Goal: Task Accomplishment & Management: Use online tool/utility

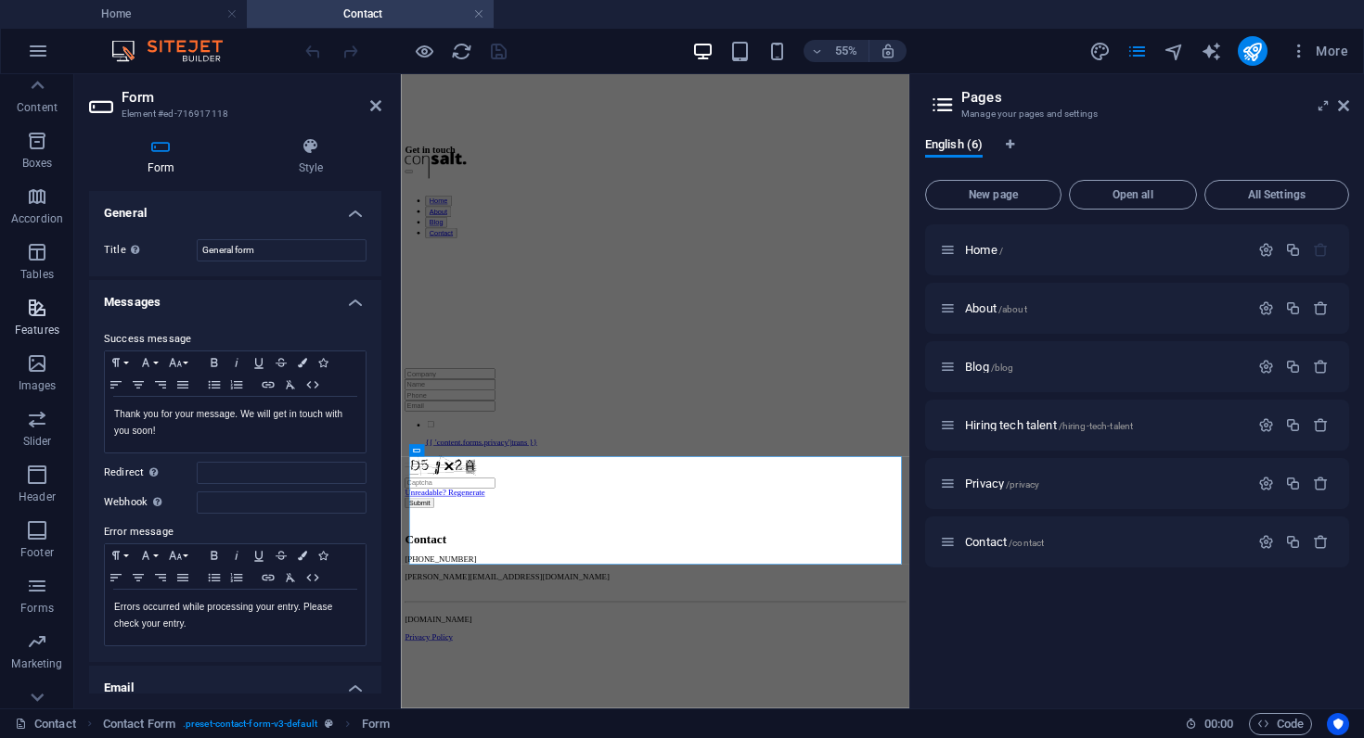
scroll to position [200, 0]
click at [35, 562] on icon "button" at bounding box center [37, 560] width 22 height 22
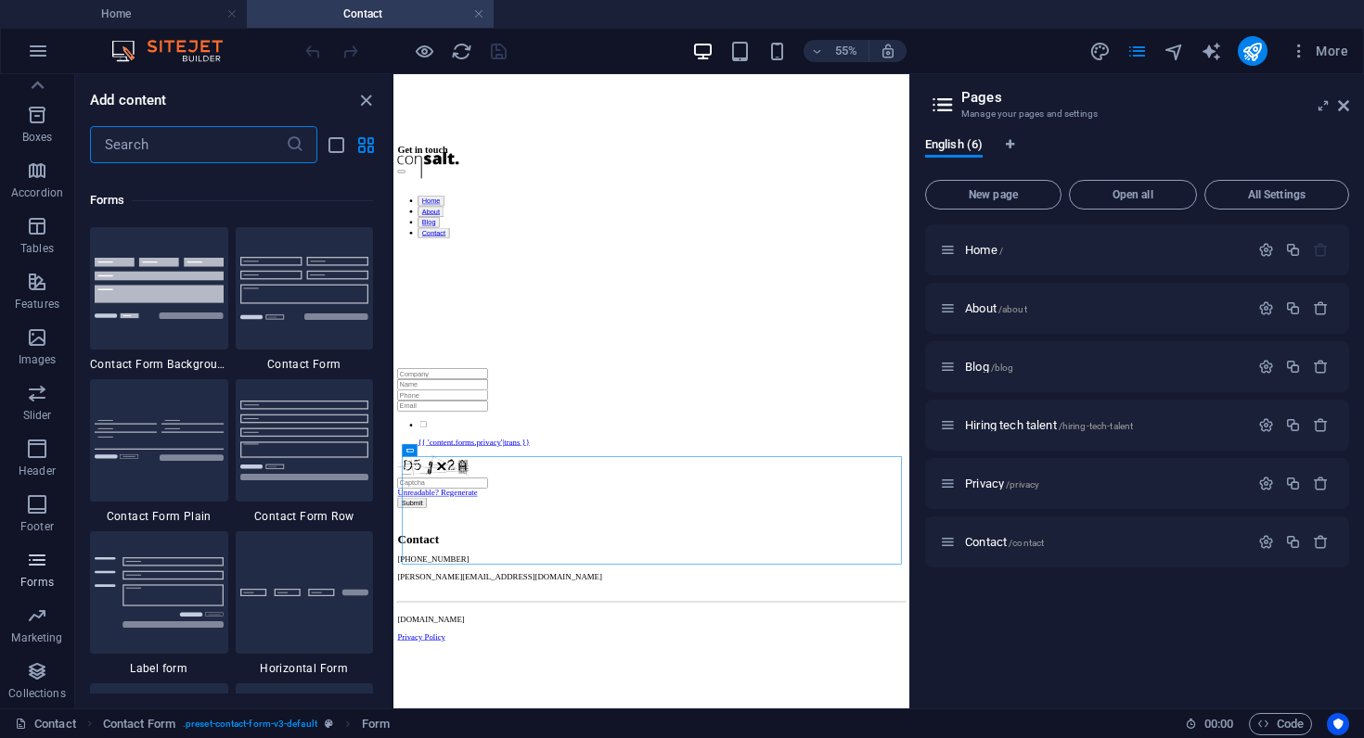
scroll to position [13545, 0]
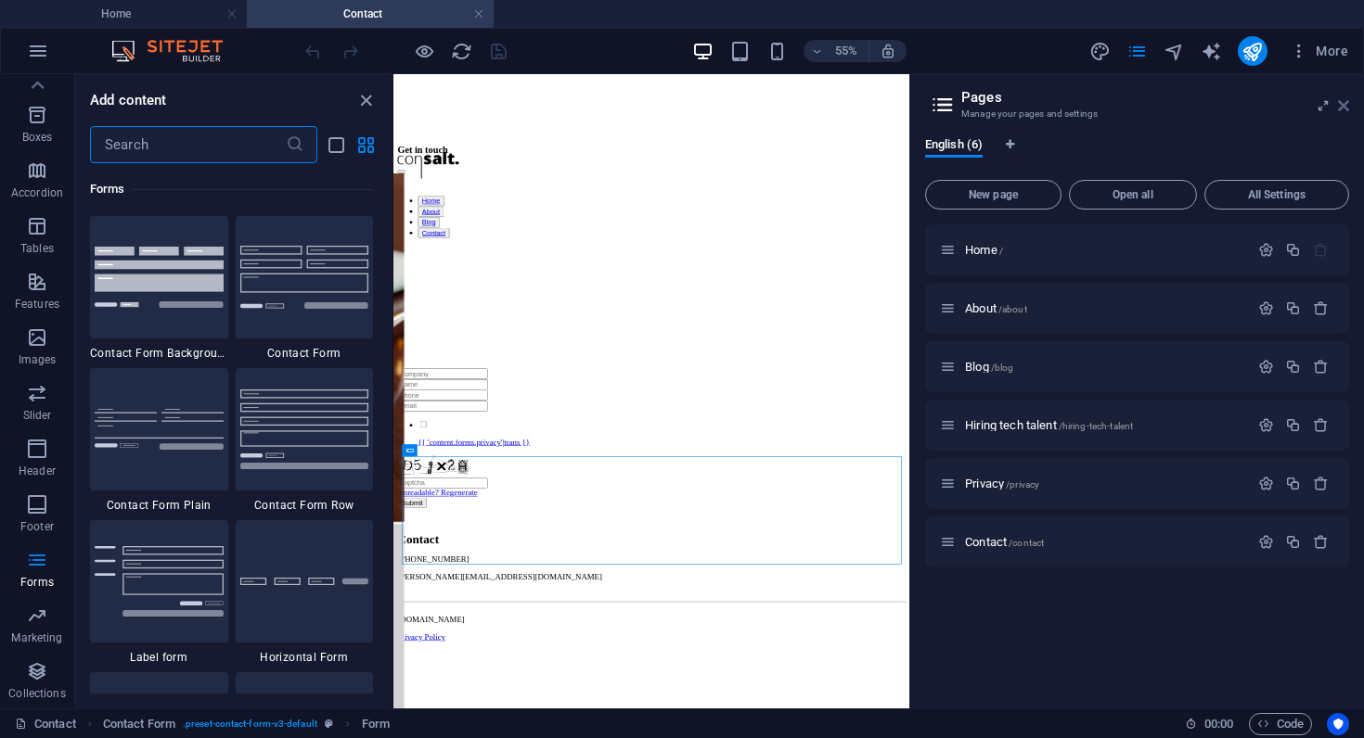
click at [1341, 101] on icon at bounding box center [1343, 105] width 11 height 15
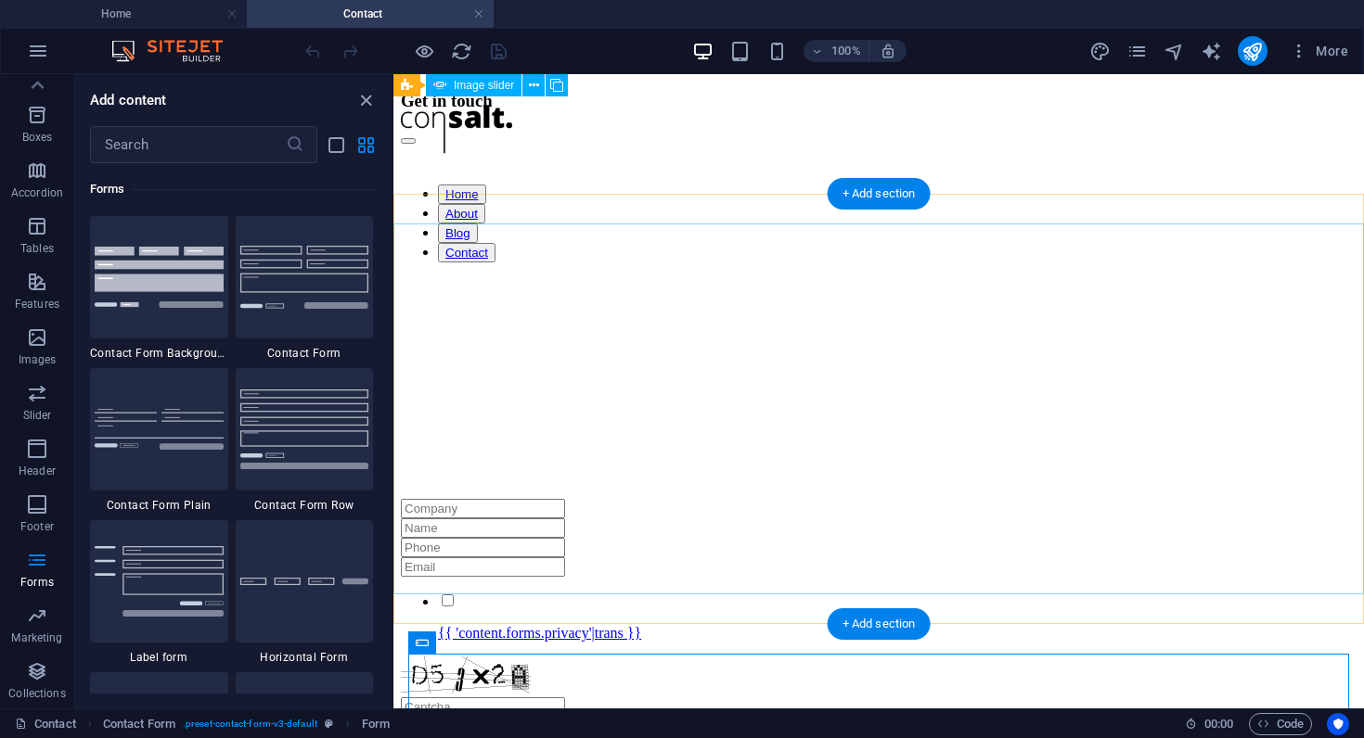
scroll to position [120, 0]
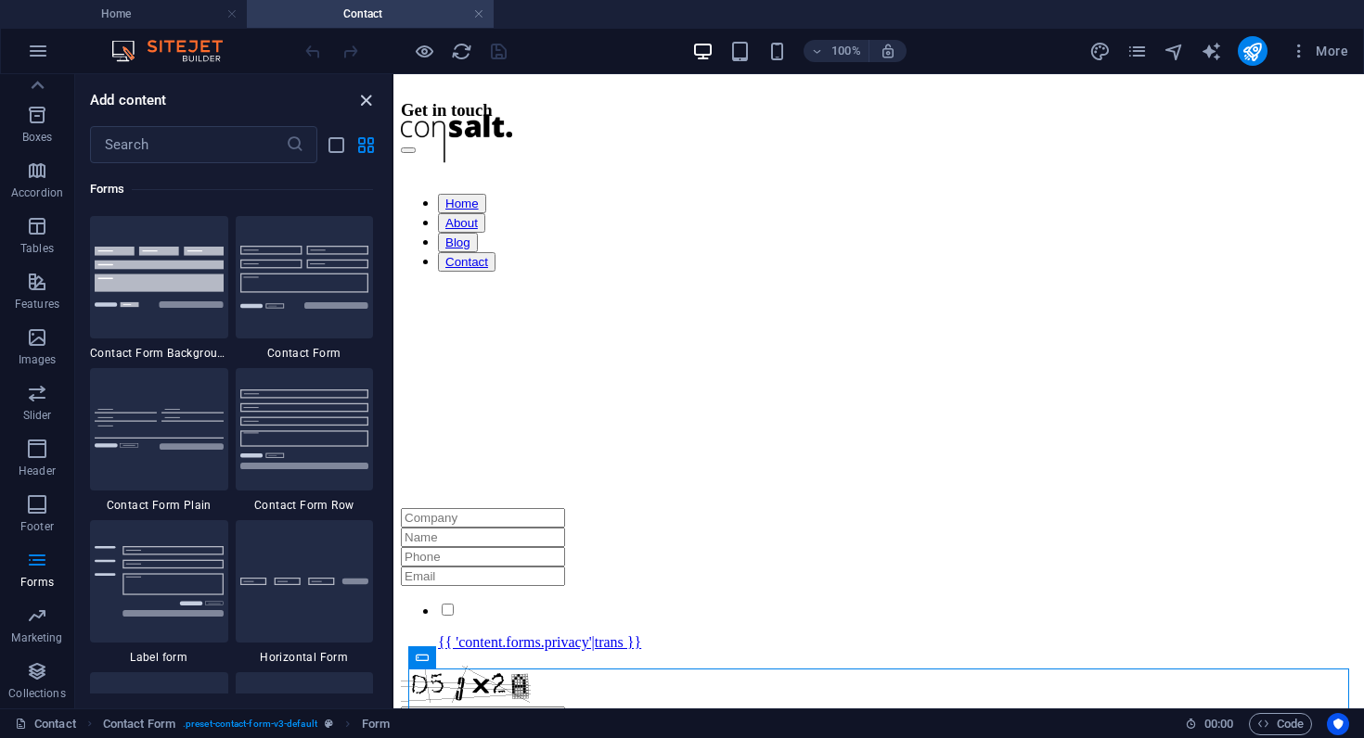
click at [358, 102] on icon "close panel" at bounding box center [365, 100] width 21 height 21
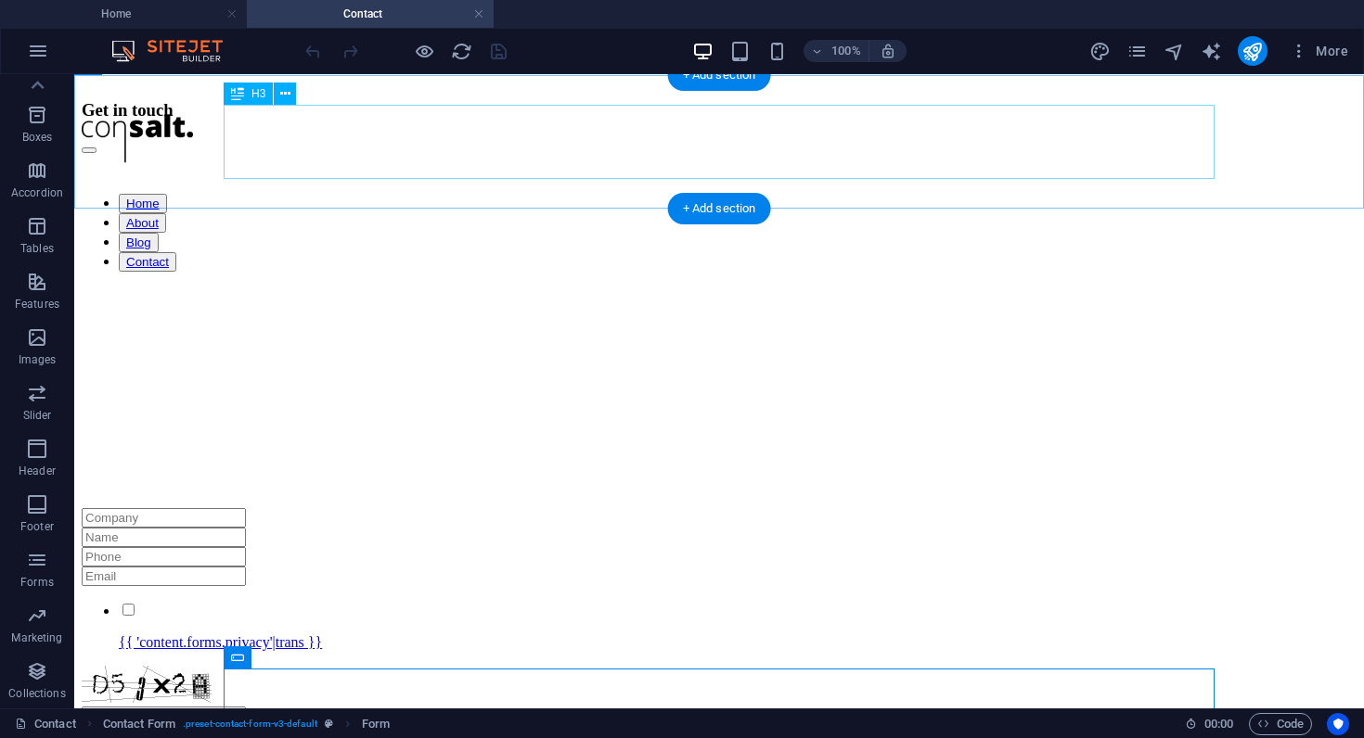
scroll to position [0, 0]
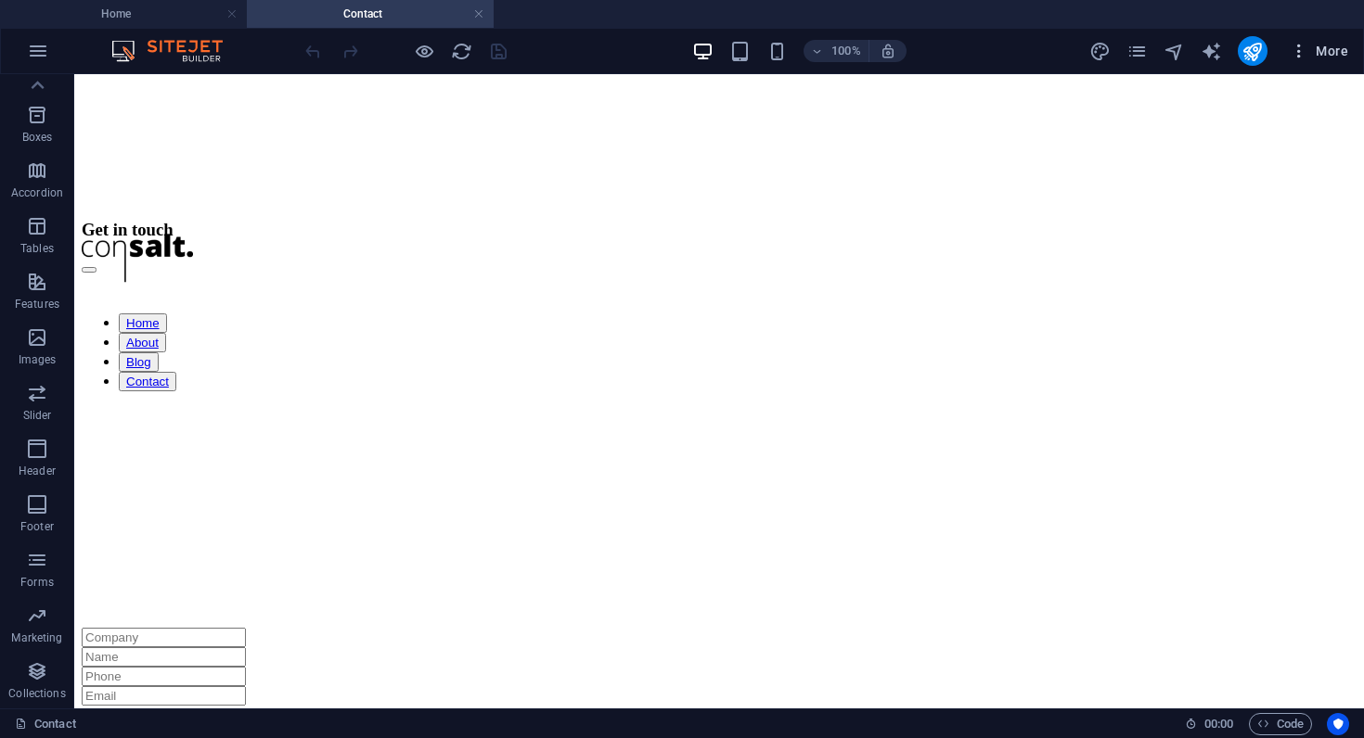
click at [1303, 45] on icon "button" at bounding box center [1299, 51] width 19 height 19
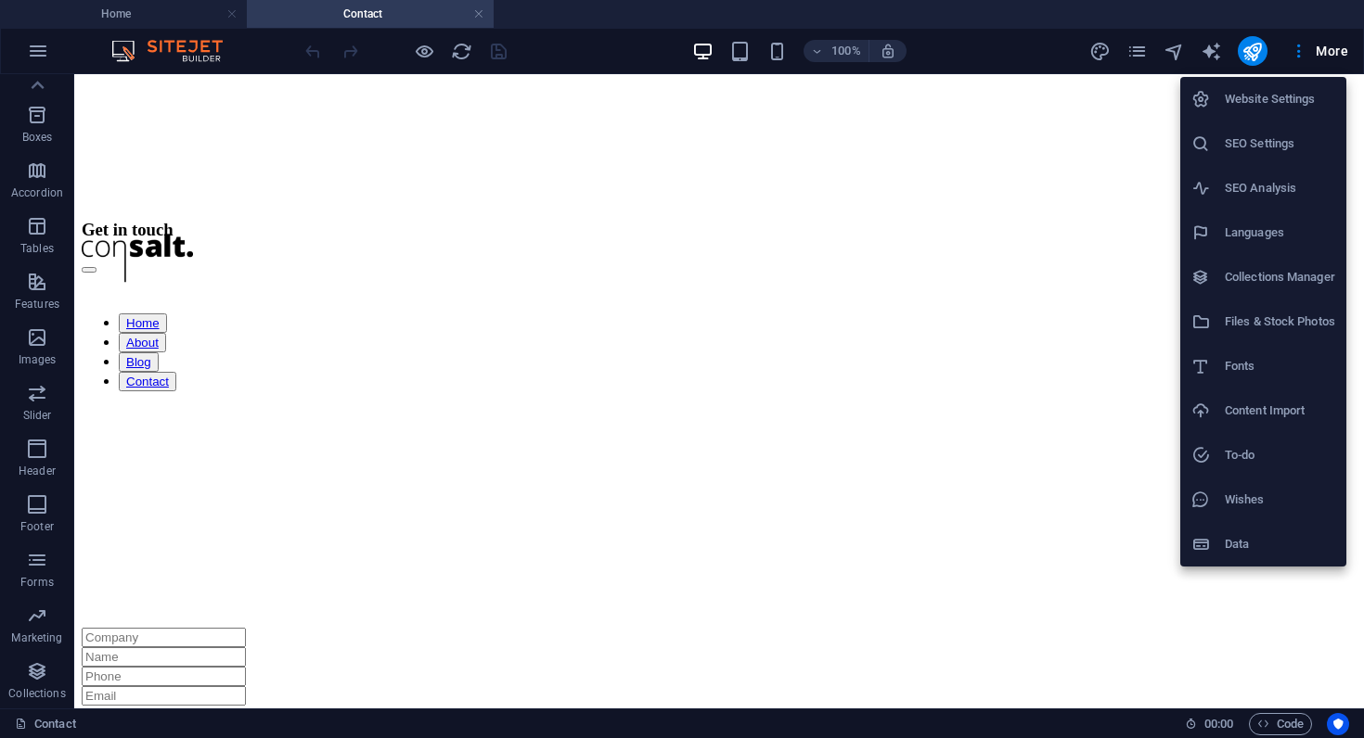
click at [1213, 543] on div at bounding box center [1207, 544] width 33 height 19
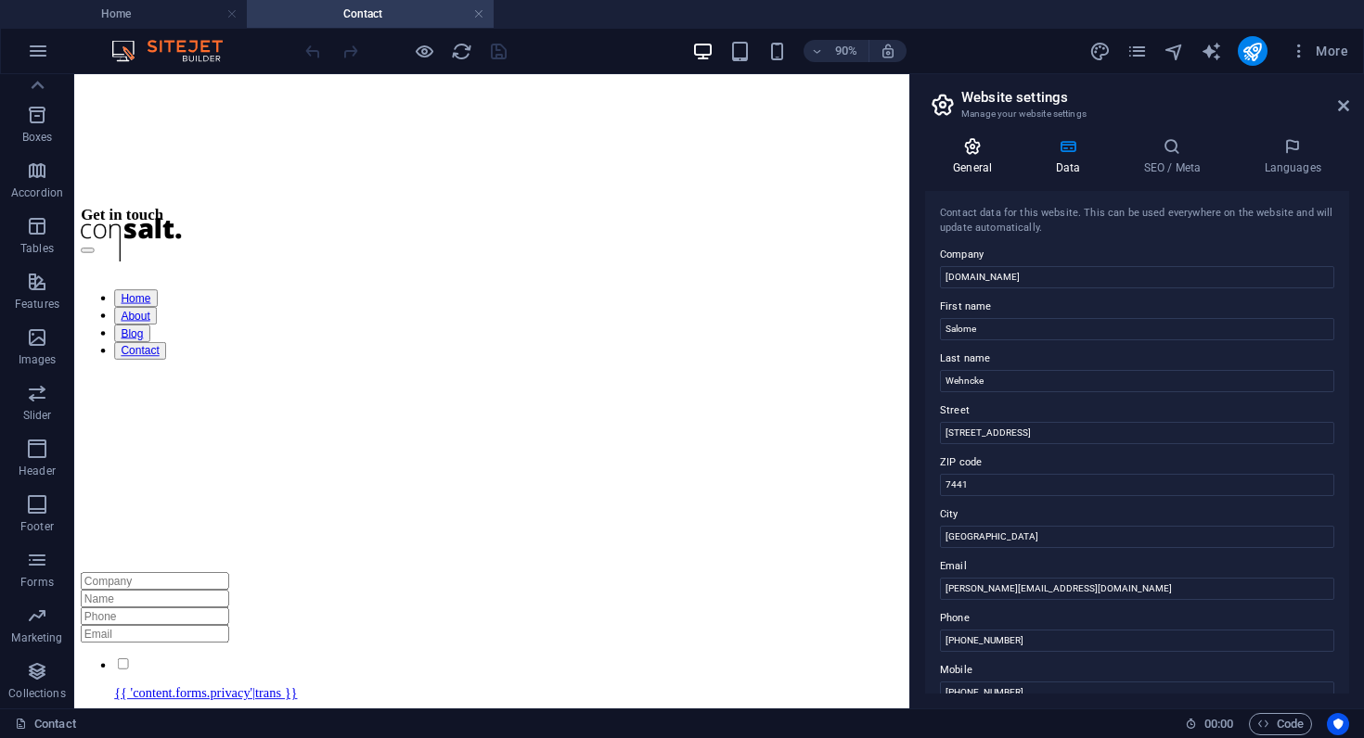
click at [963, 148] on icon at bounding box center [972, 146] width 95 height 19
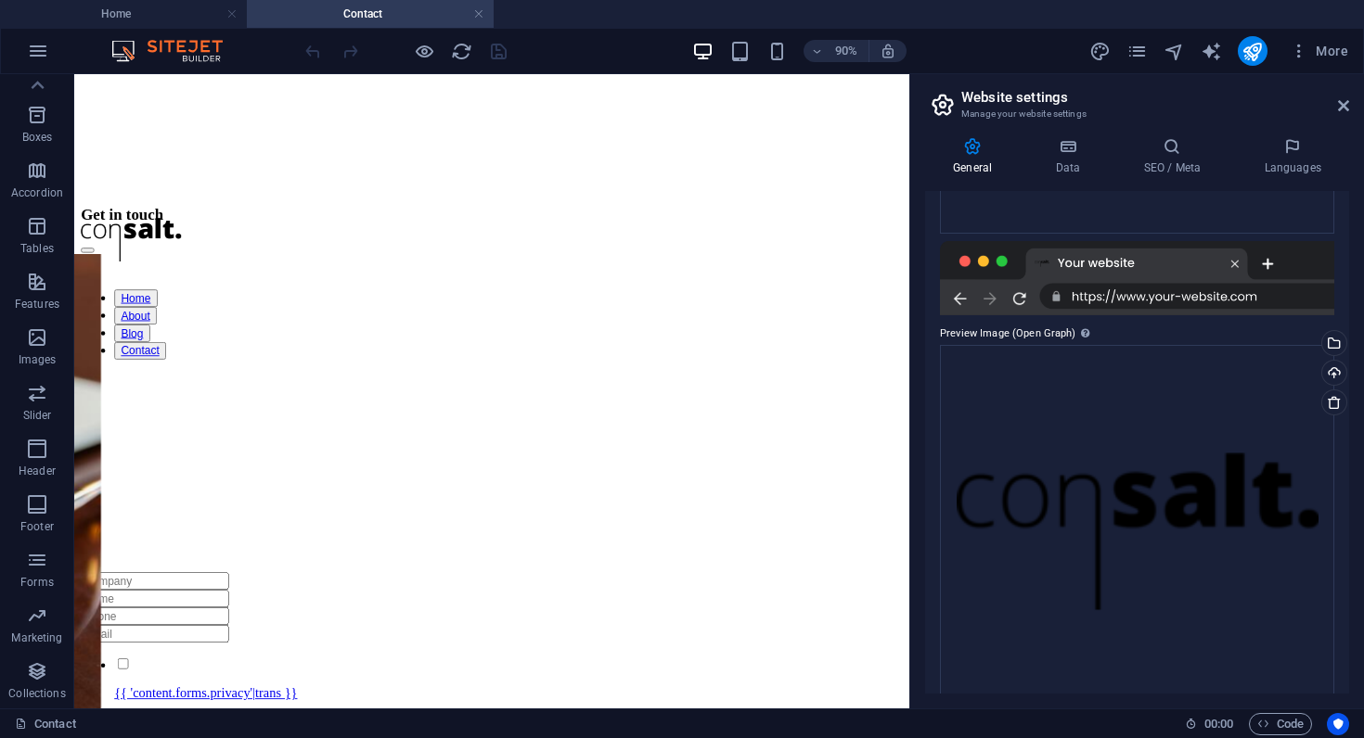
scroll to position [409, 0]
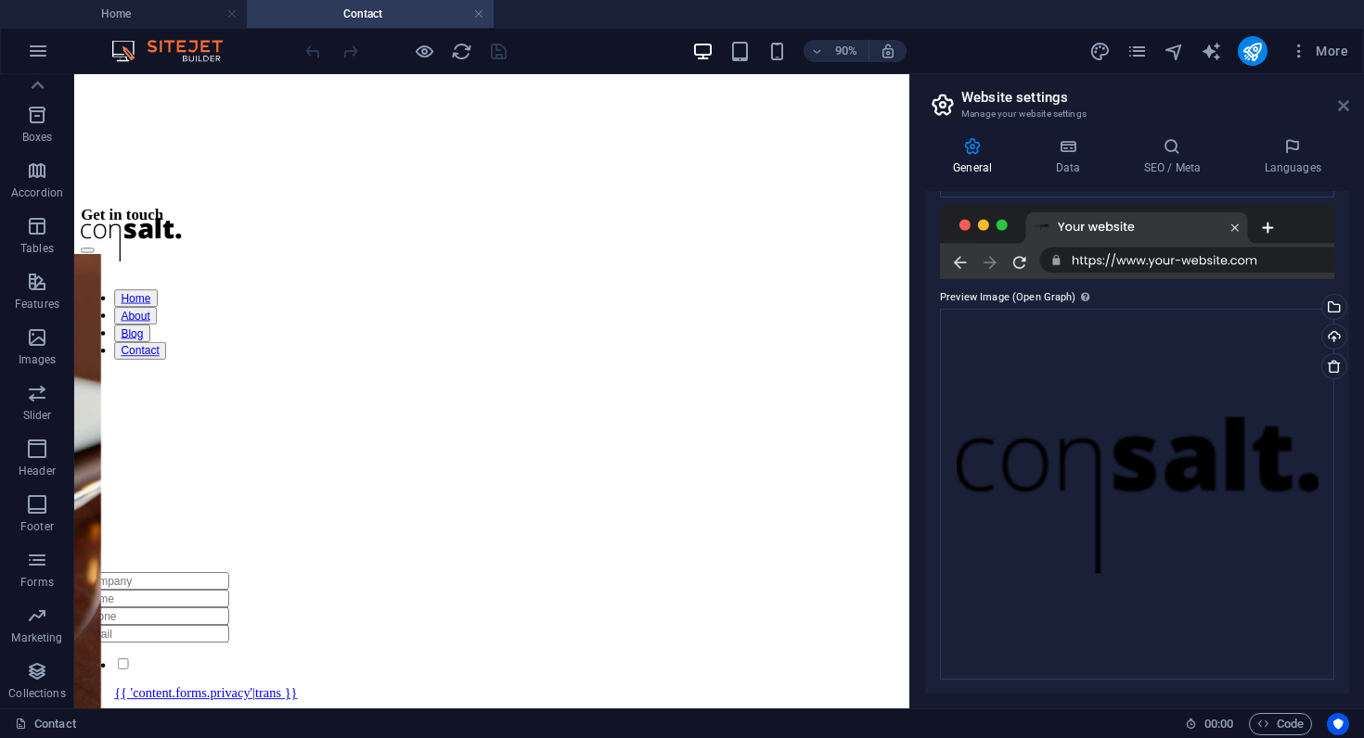
click at [1340, 109] on icon at bounding box center [1343, 105] width 11 height 15
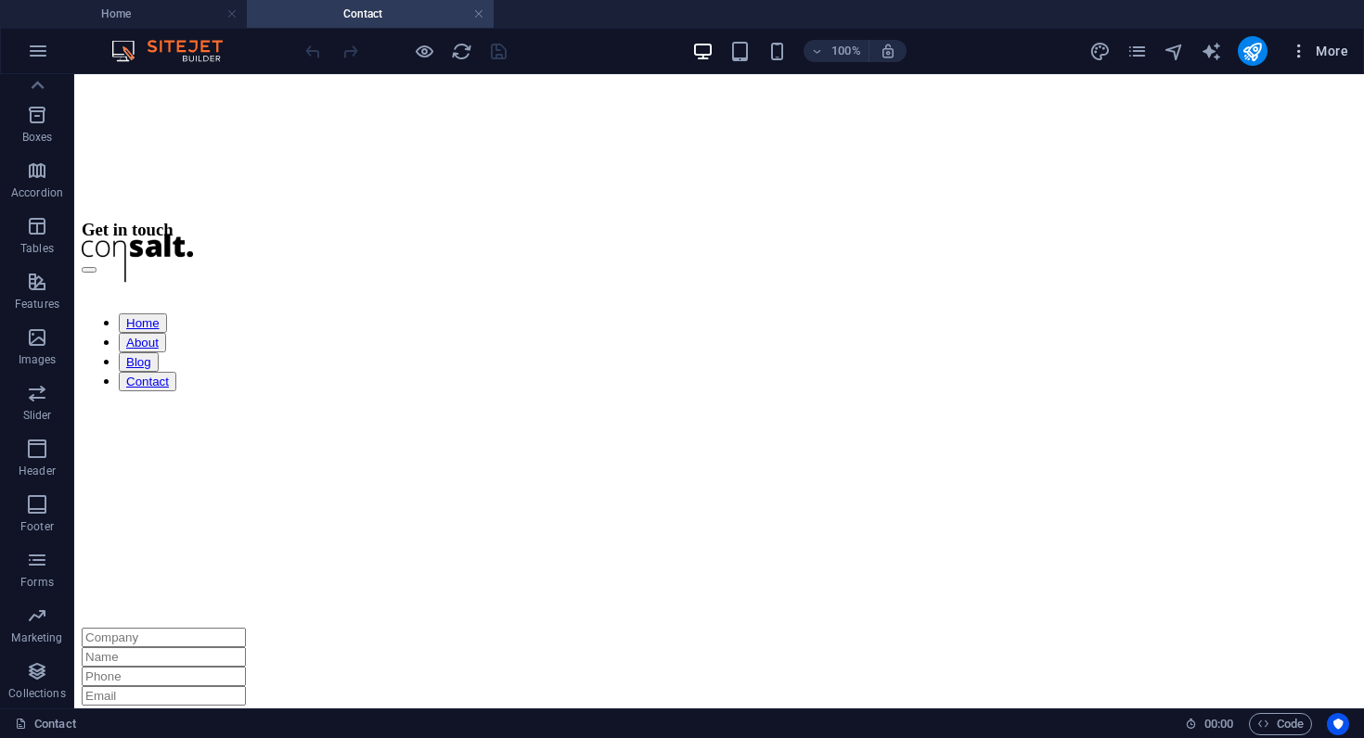
click at [1295, 44] on icon "button" at bounding box center [1299, 51] width 19 height 19
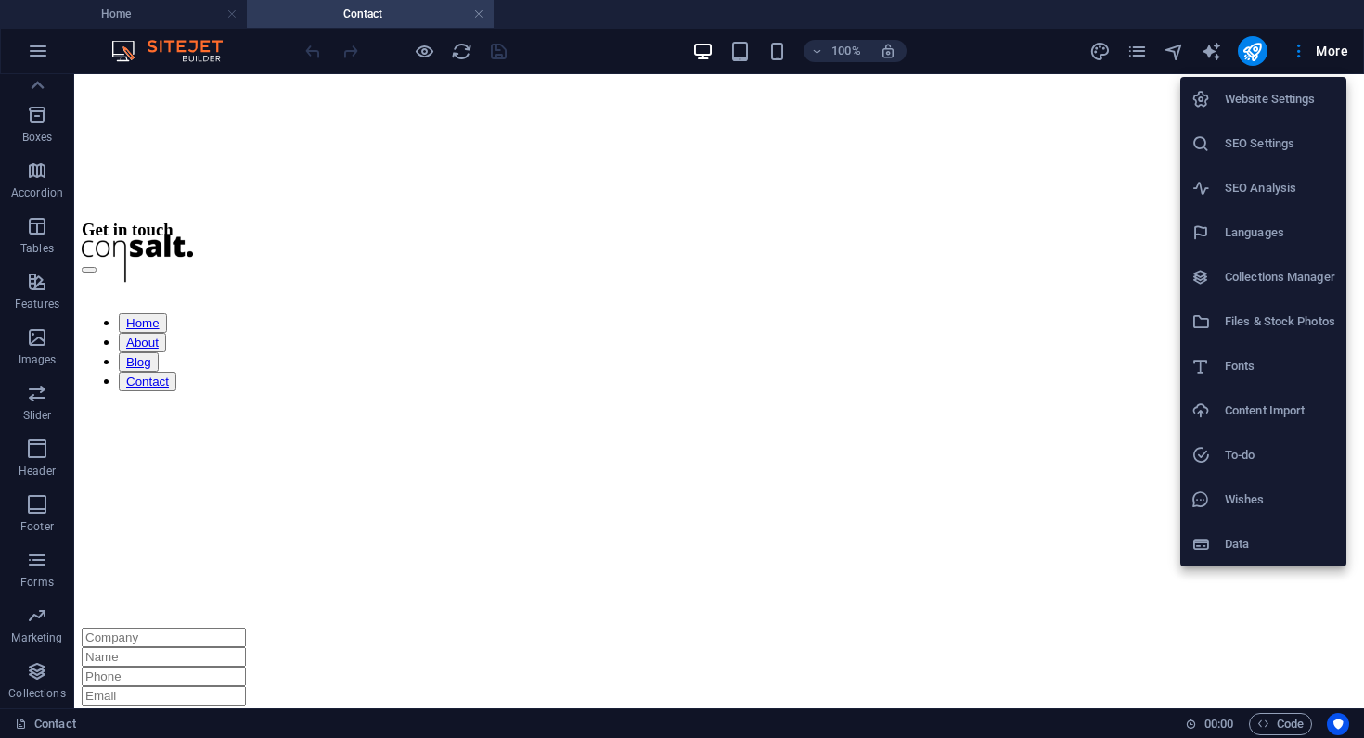
click at [1048, 51] on div at bounding box center [682, 369] width 1364 height 738
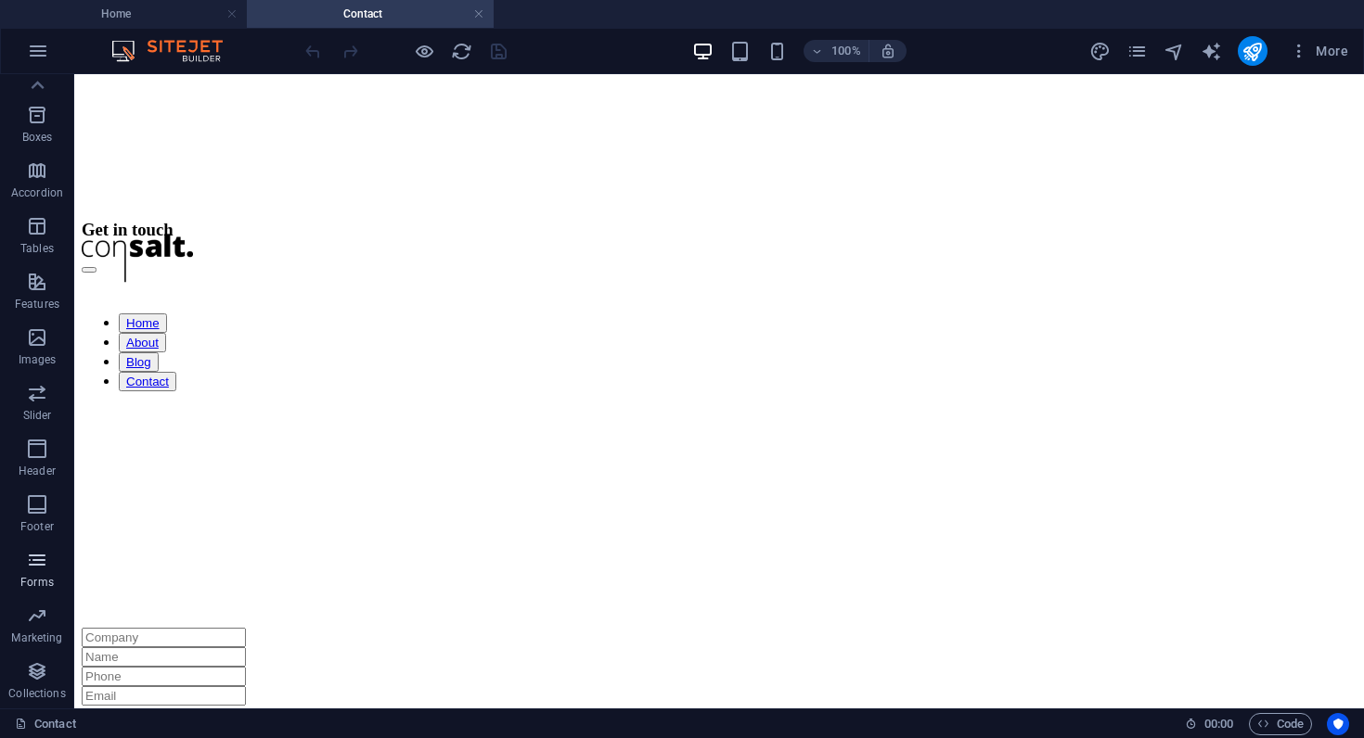
click at [38, 555] on icon "button" at bounding box center [37, 560] width 22 height 22
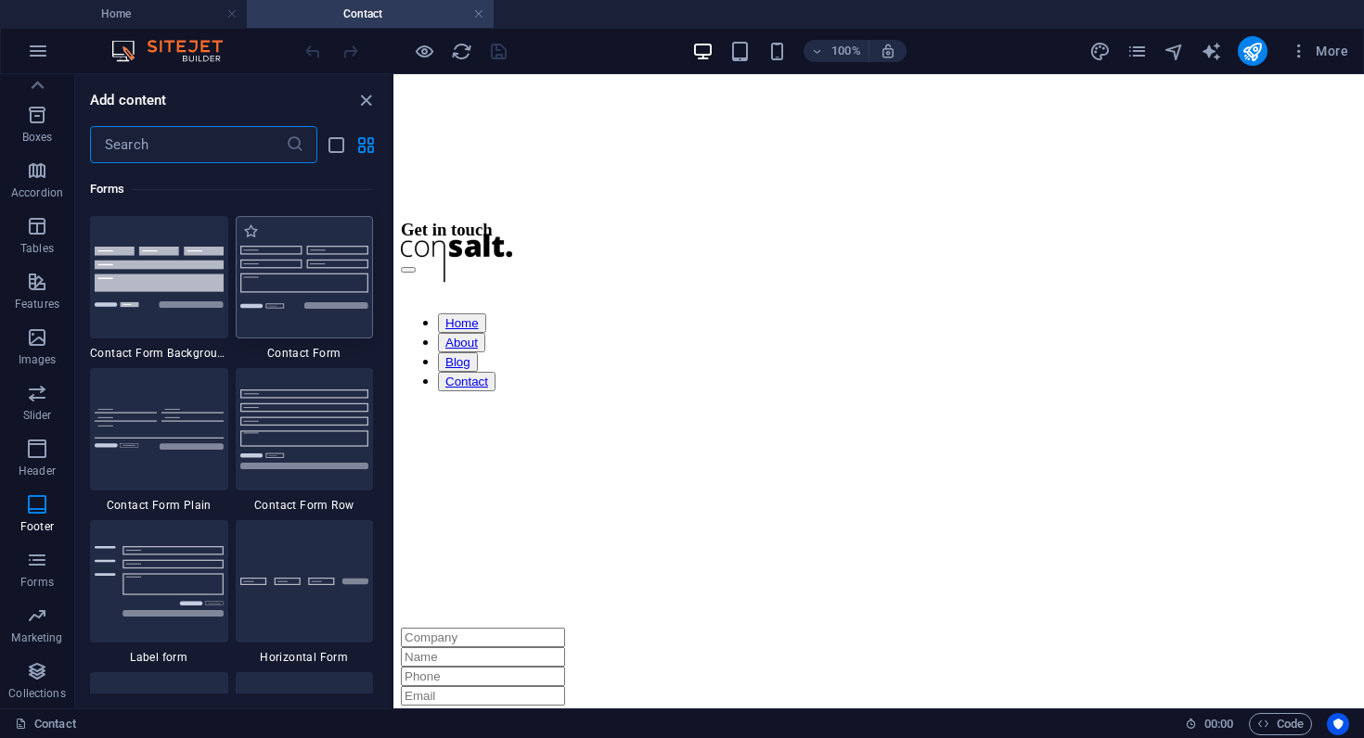
scroll to position [13266, 0]
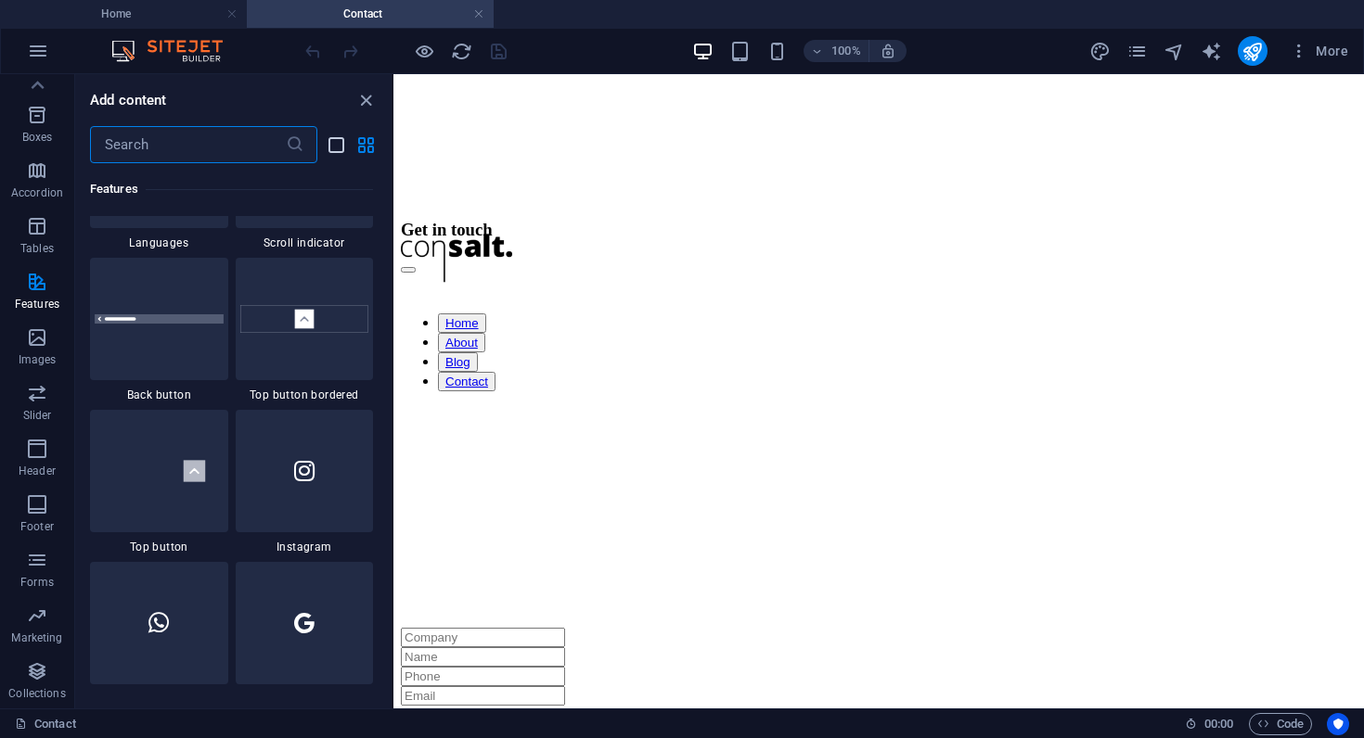
click at [332, 146] on icon "list-view" at bounding box center [336, 145] width 21 height 21
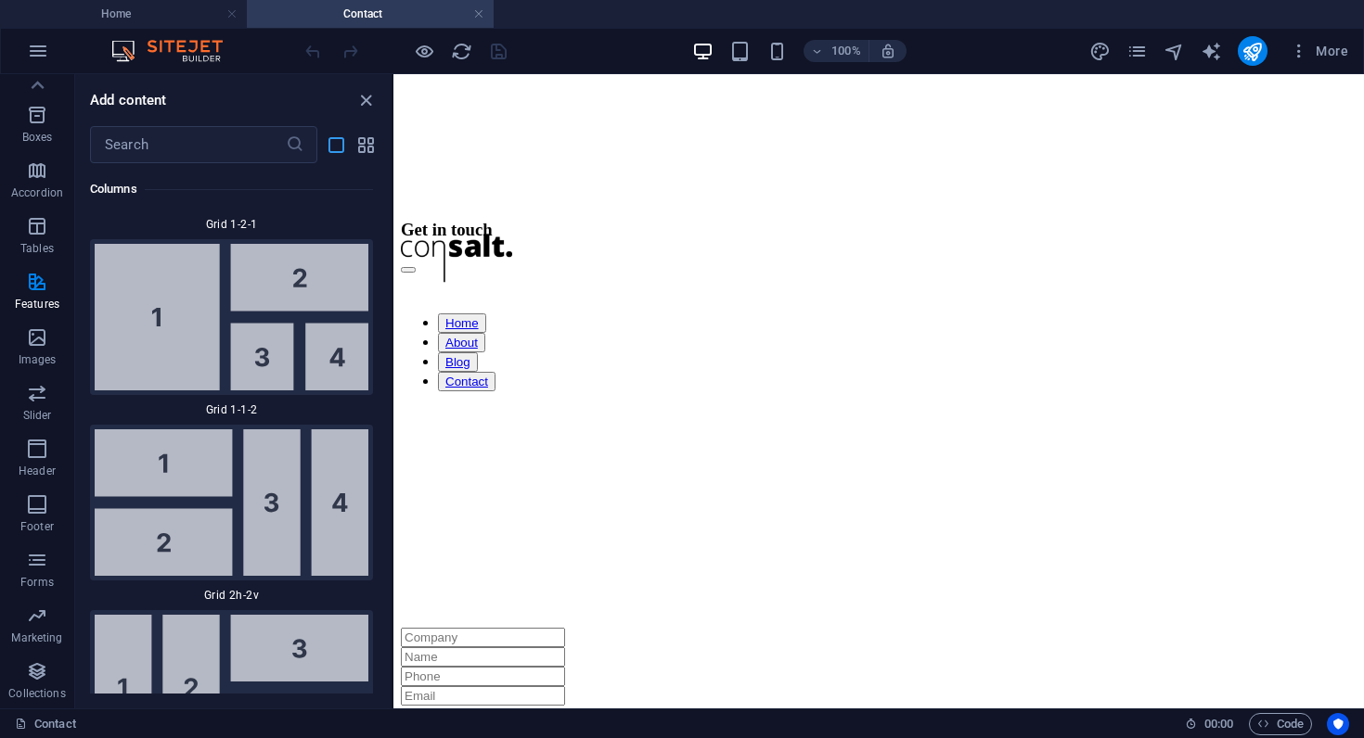
scroll to position [20958, 0]
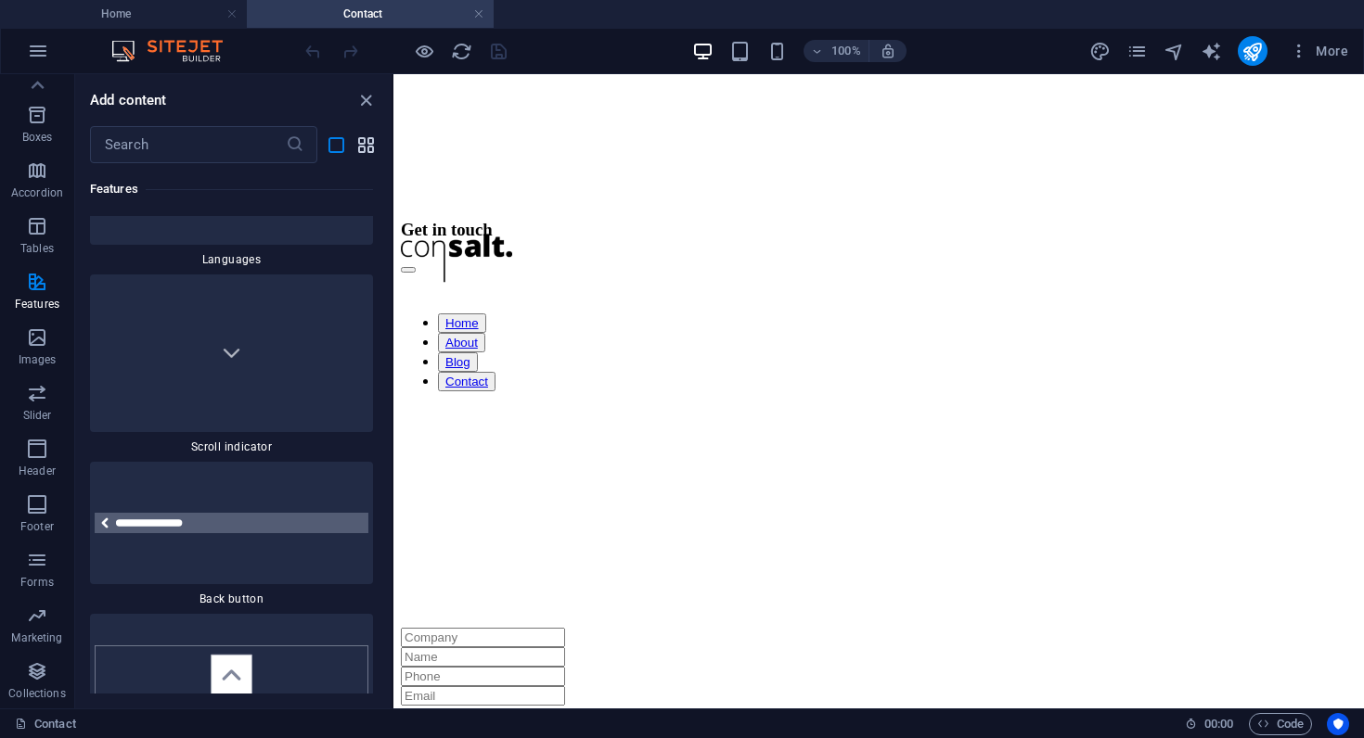
click at [364, 146] on icon "grid-view" at bounding box center [365, 145] width 21 height 21
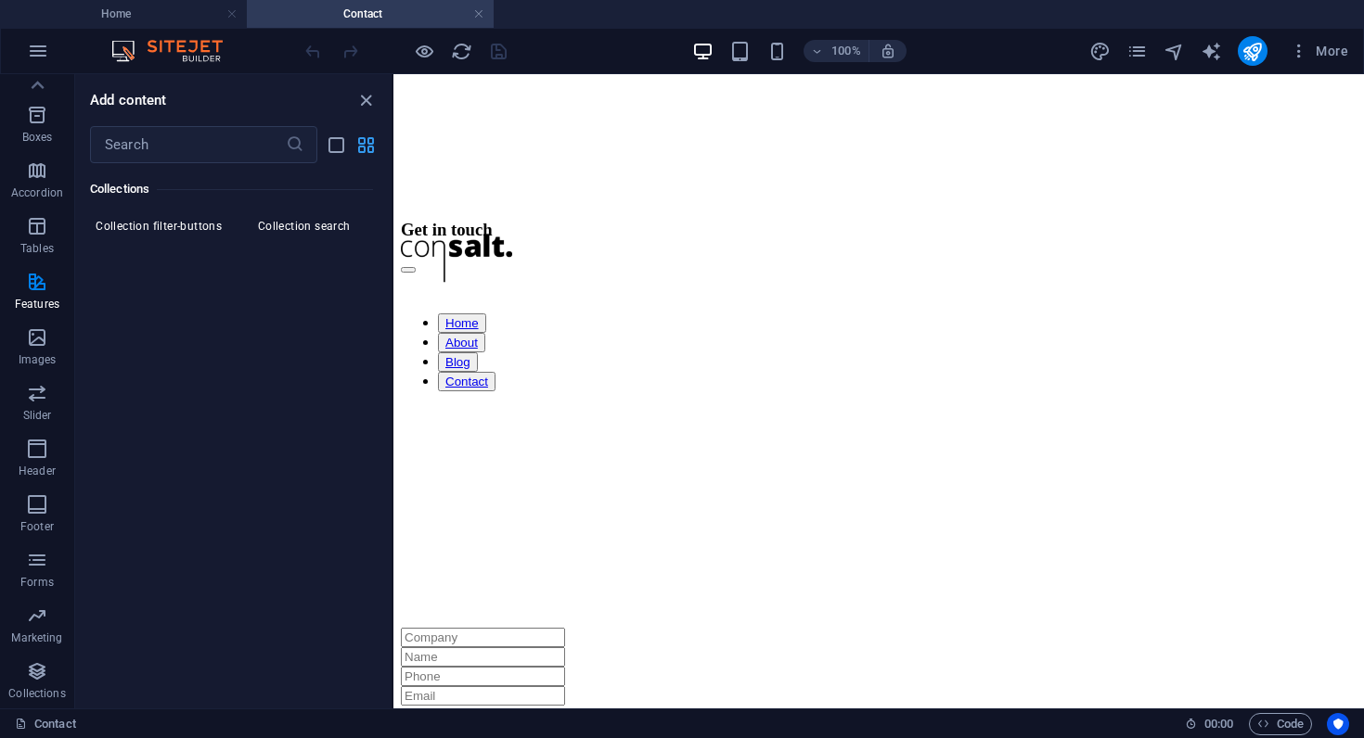
scroll to position [8711, 0]
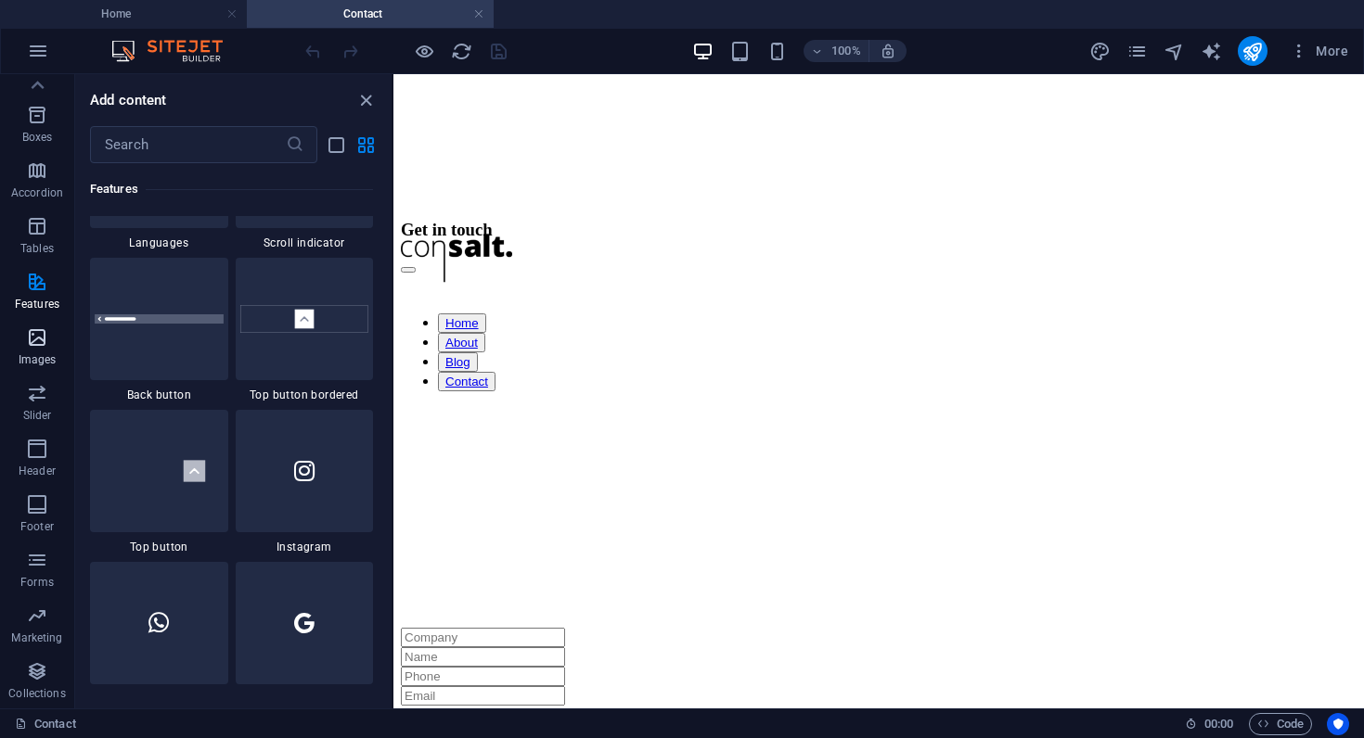
click at [31, 370] on span "Images" at bounding box center [37, 349] width 74 height 45
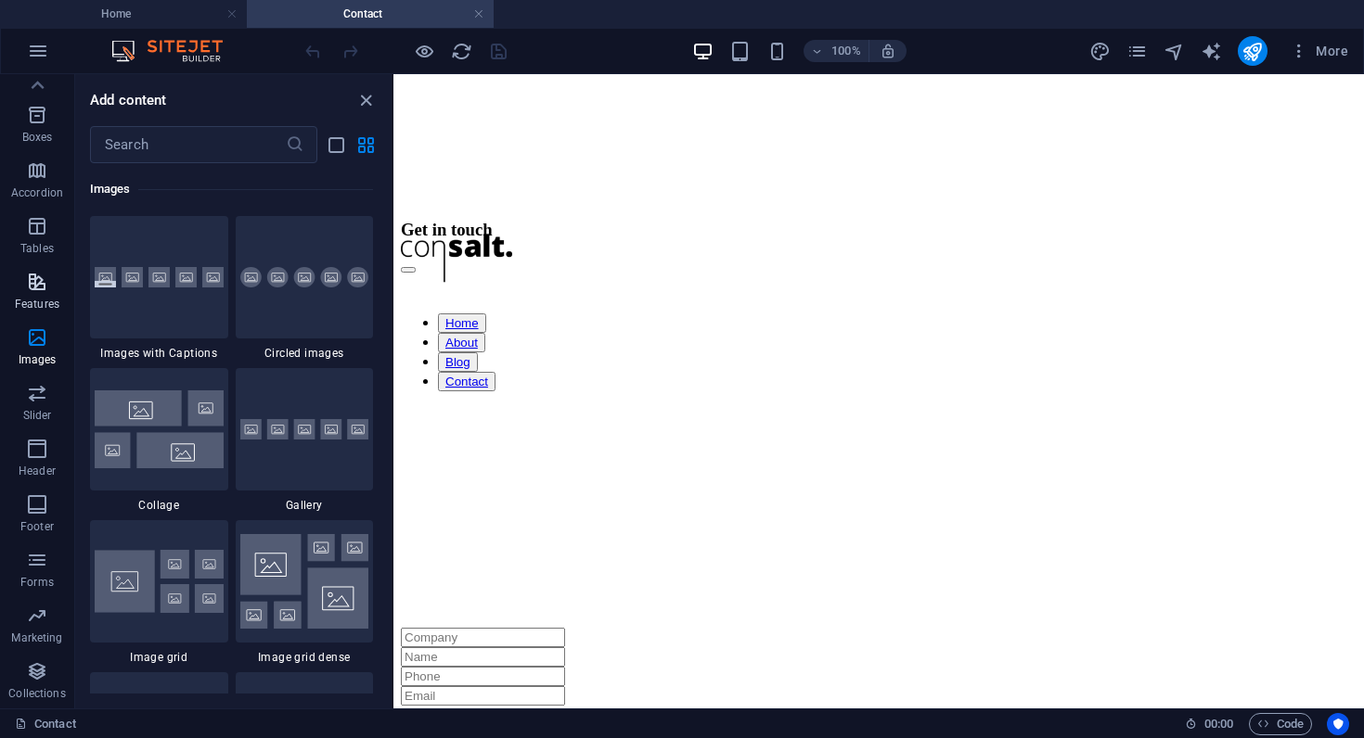
click at [32, 298] on p "Features" at bounding box center [37, 304] width 45 height 15
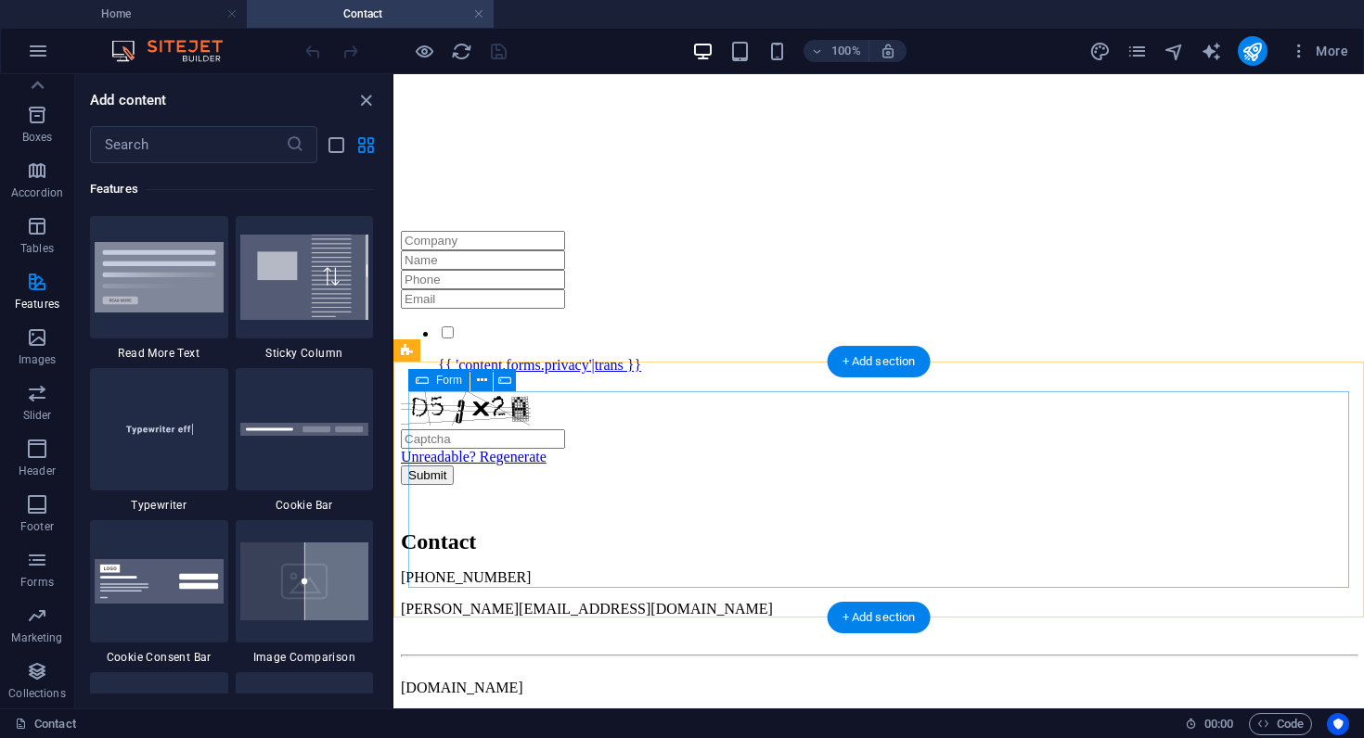
scroll to position [514, 0]
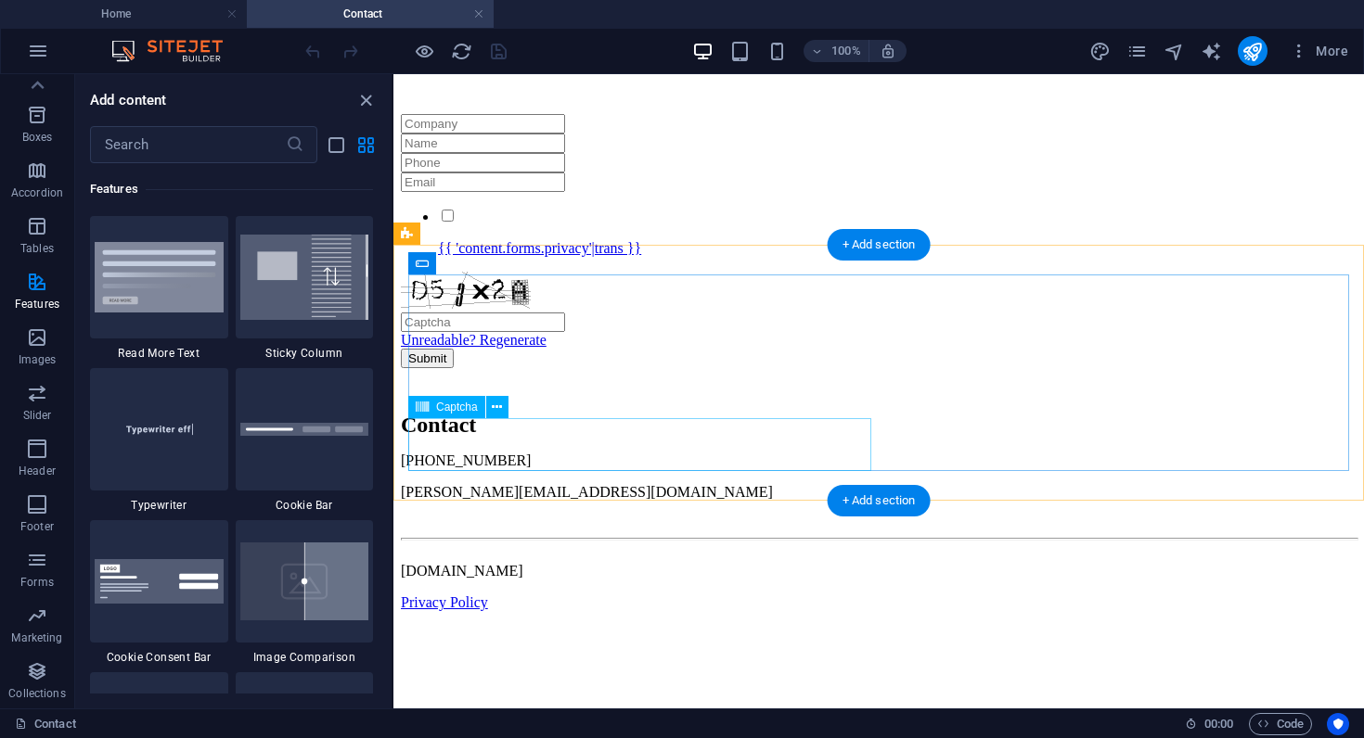
click at [845, 349] on div "Unreadable? Regenerate" at bounding box center [879, 310] width 956 height 77
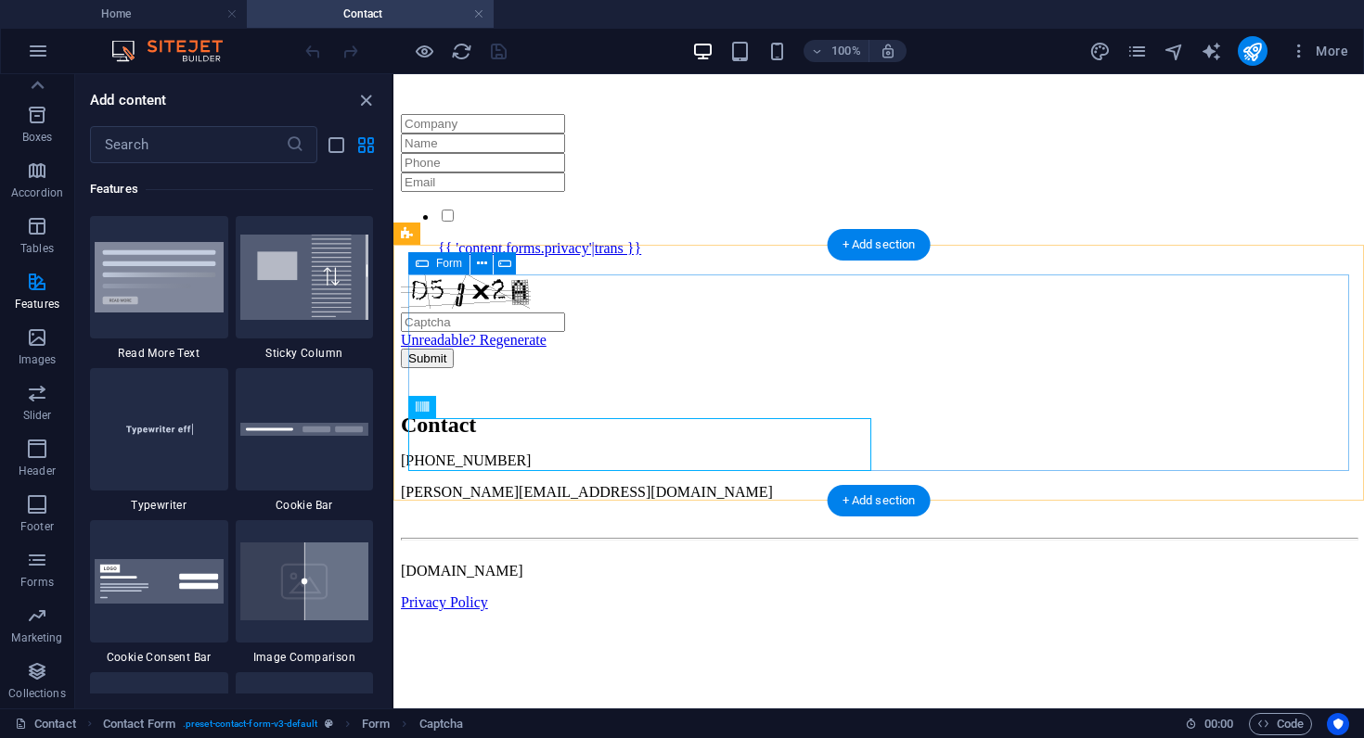
click at [862, 257] on div "{{ 'content.forms.privacy'|trans }}" at bounding box center [879, 232] width 956 height 50
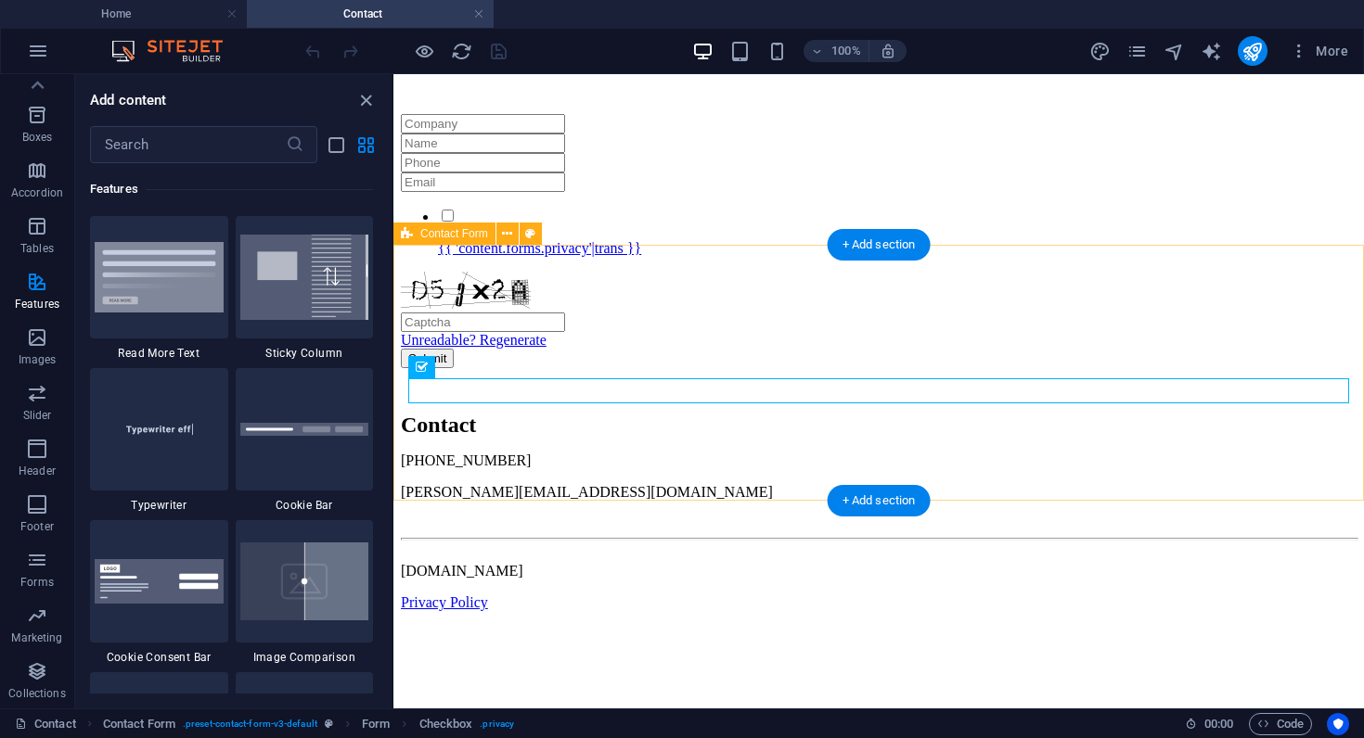
click at [805, 256] on div "{{ 'content.forms.privacy'|trans }} Unreadable? Regenerate Submit" at bounding box center [879, 241] width 956 height 254
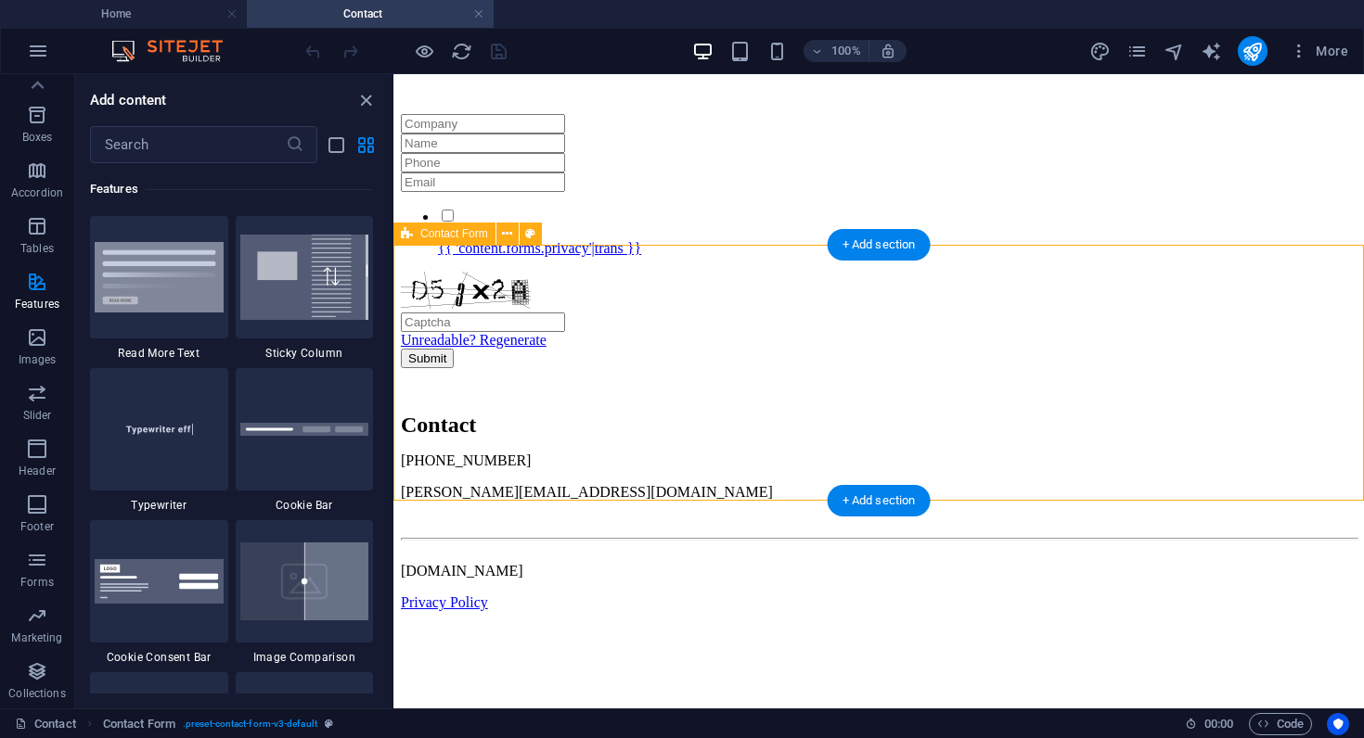
click at [805, 256] on div "{{ 'content.forms.privacy'|trans }} Unreadable? Regenerate Submit" at bounding box center [879, 241] width 956 height 254
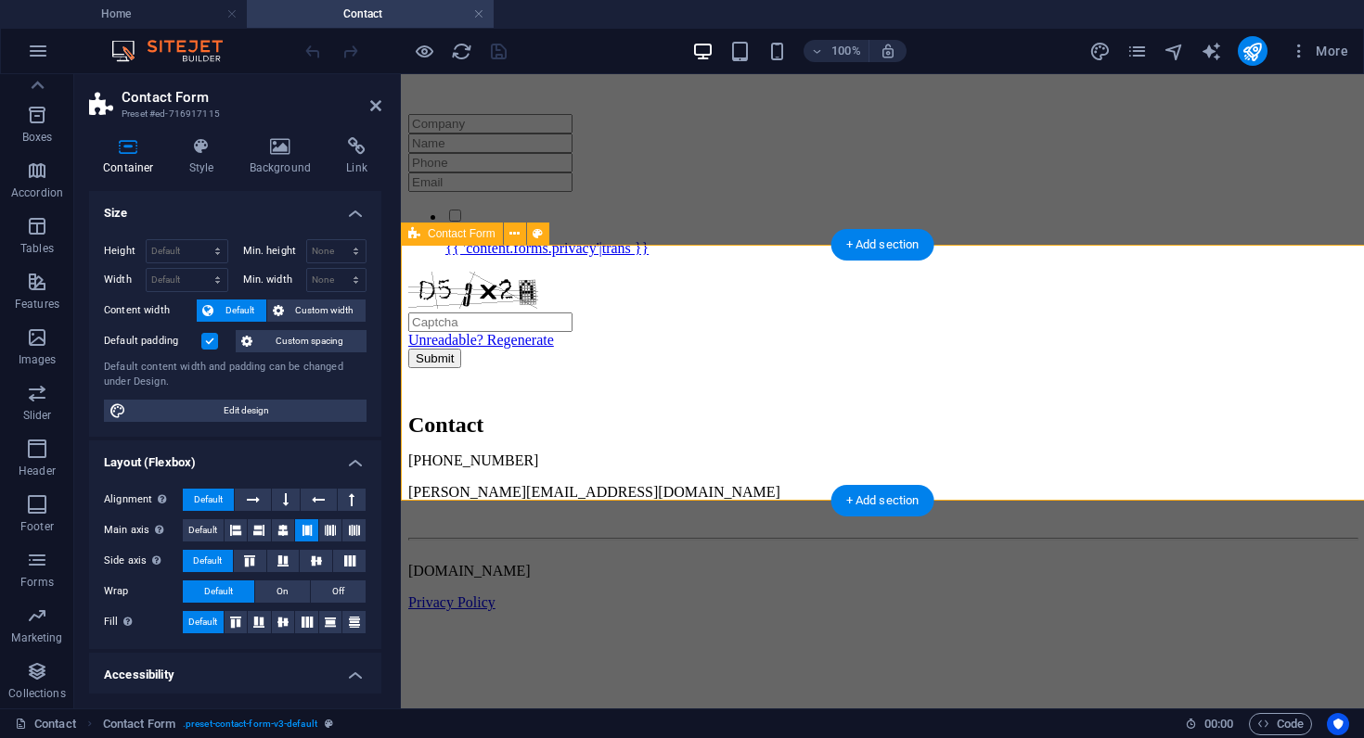
select select "rem"
select select "preset-contact-form-v3-default"
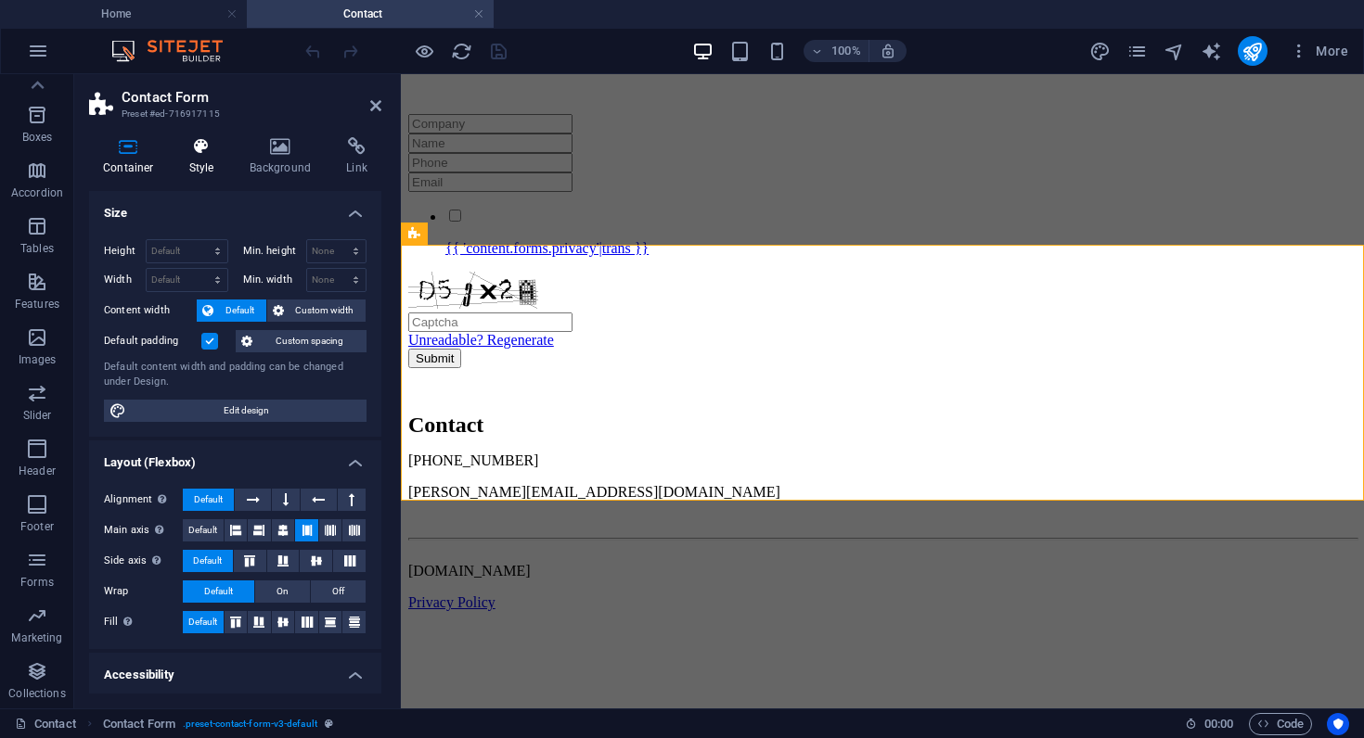
click at [201, 164] on h4 "Style" at bounding box center [205, 156] width 60 height 39
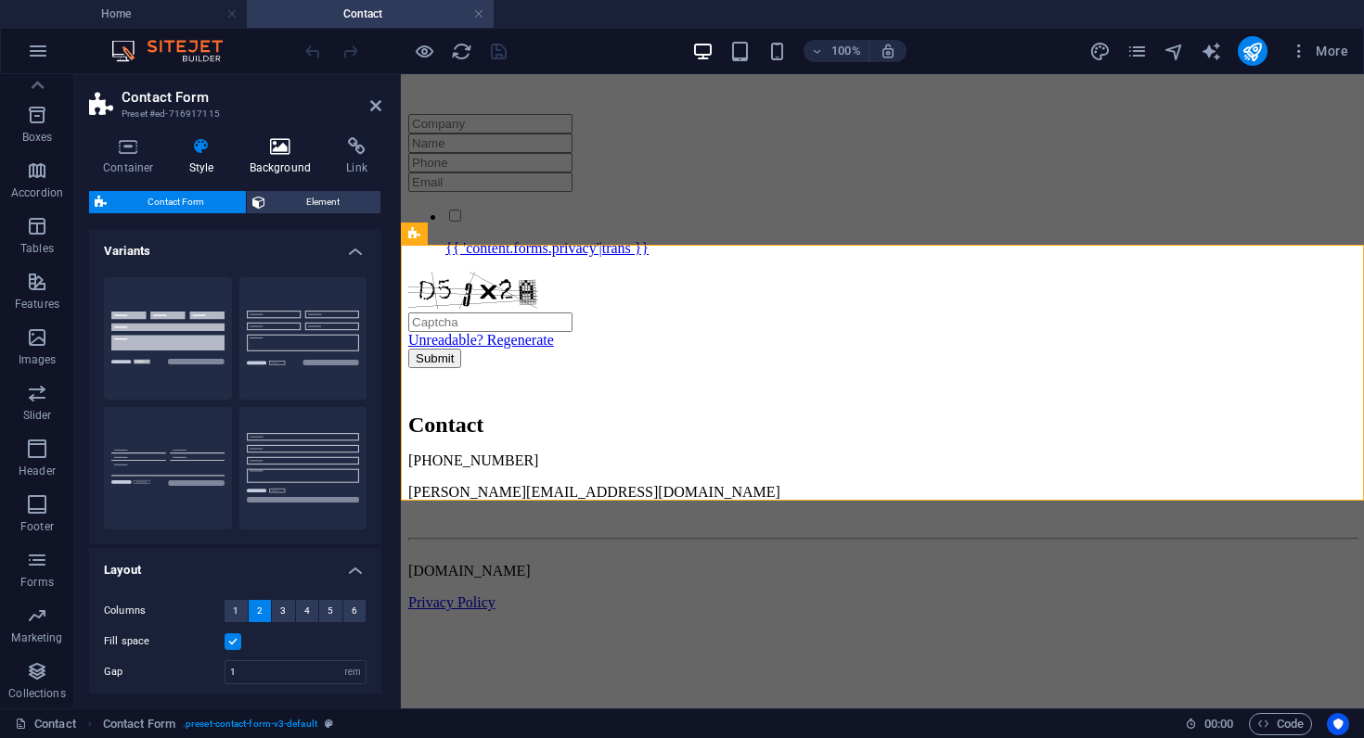
click at [283, 159] on h4 "Background" at bounding box center [284, 156] width 97 height 39
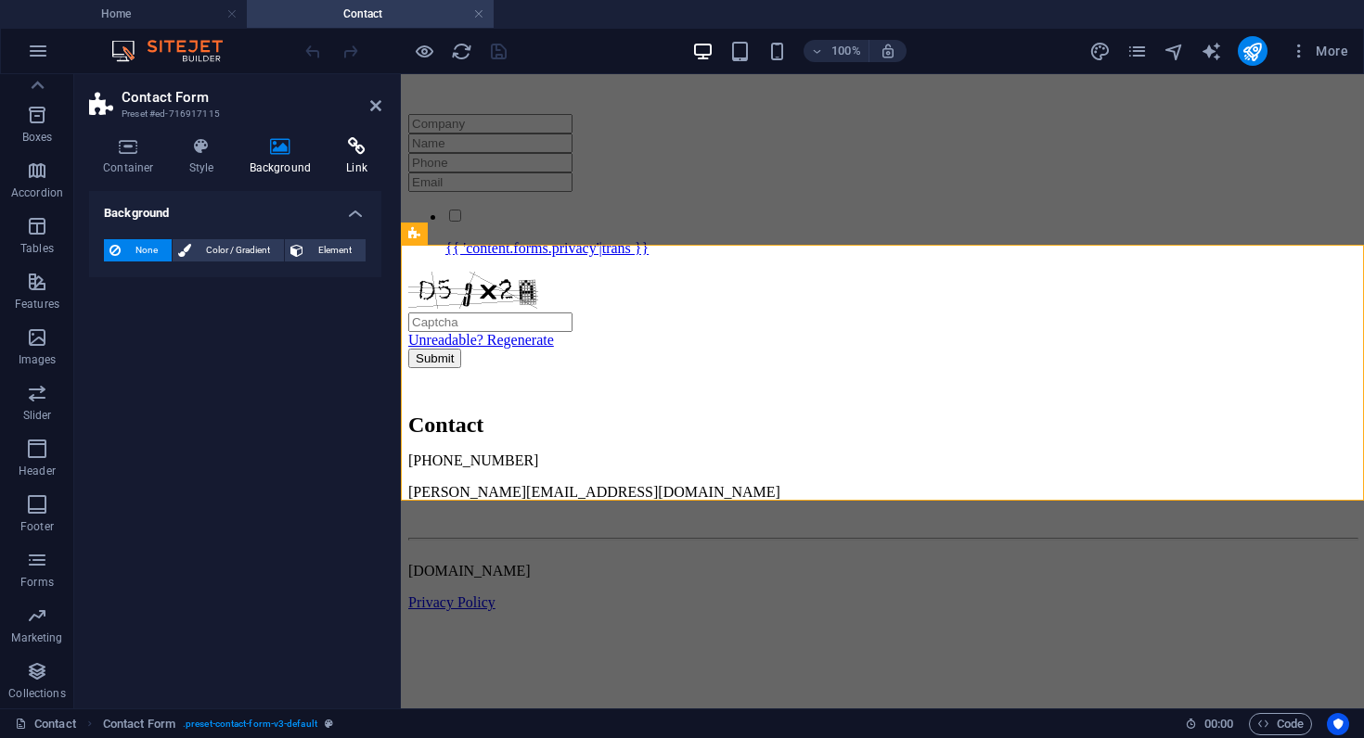
click at [356, 153] on icon at bounding box center [356, 146] width 49 height 19
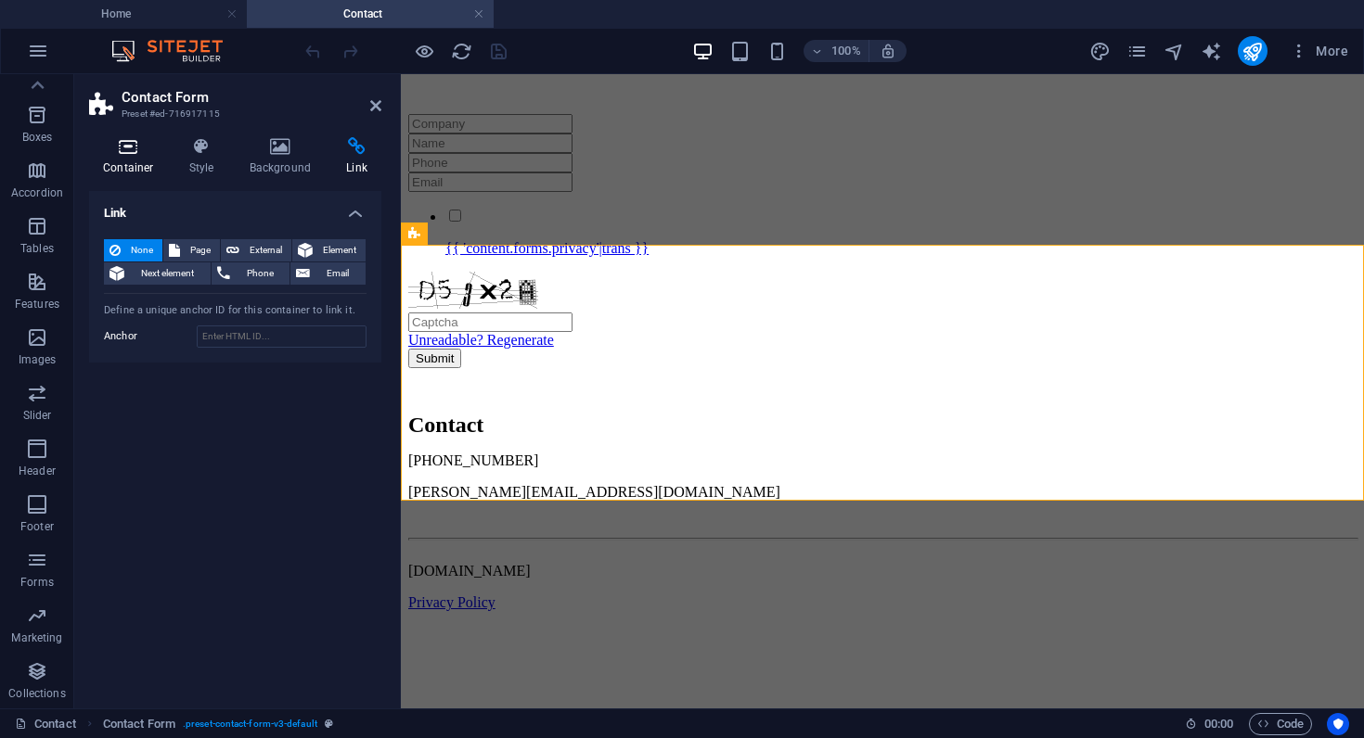
click at [121, 157] on h4 "Container" at bounding box center [132, 156] width 86 height 39
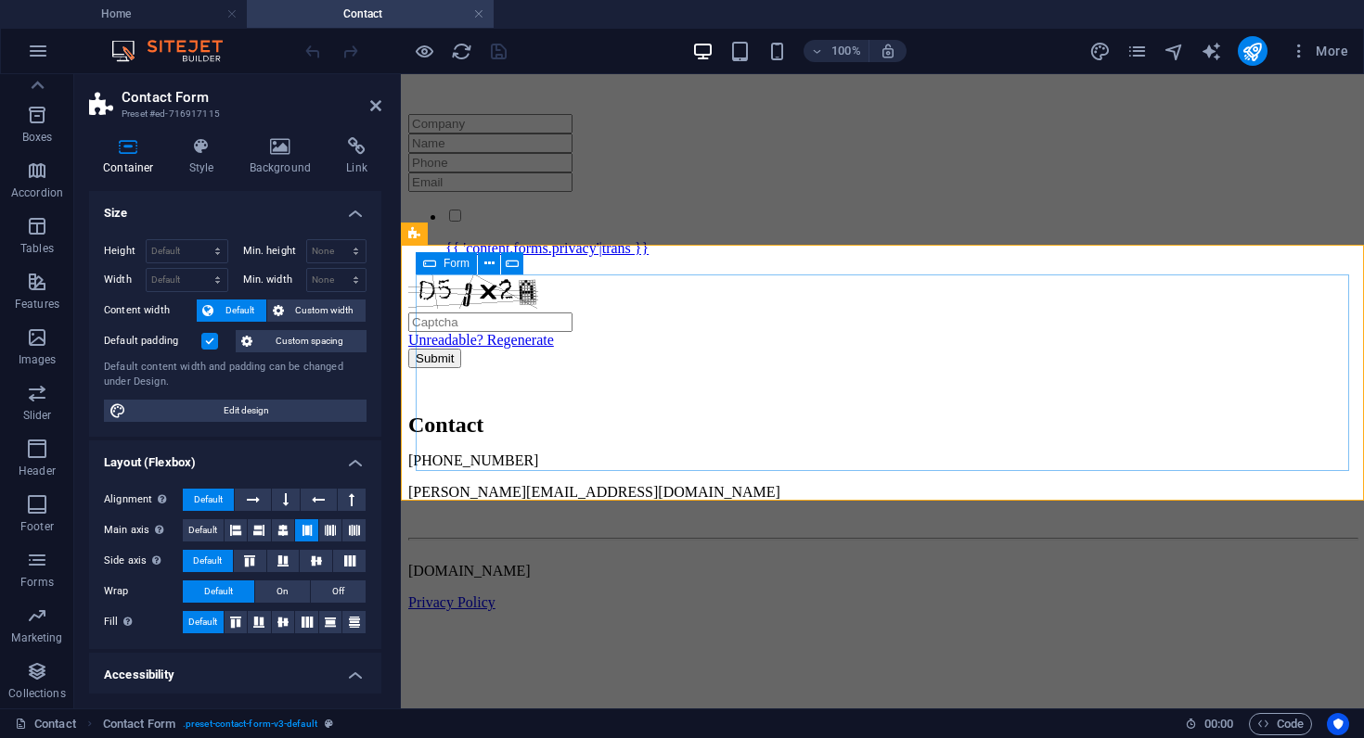
click at [434, 263] on icon at bounding box center [429, 263] width 13 height 22
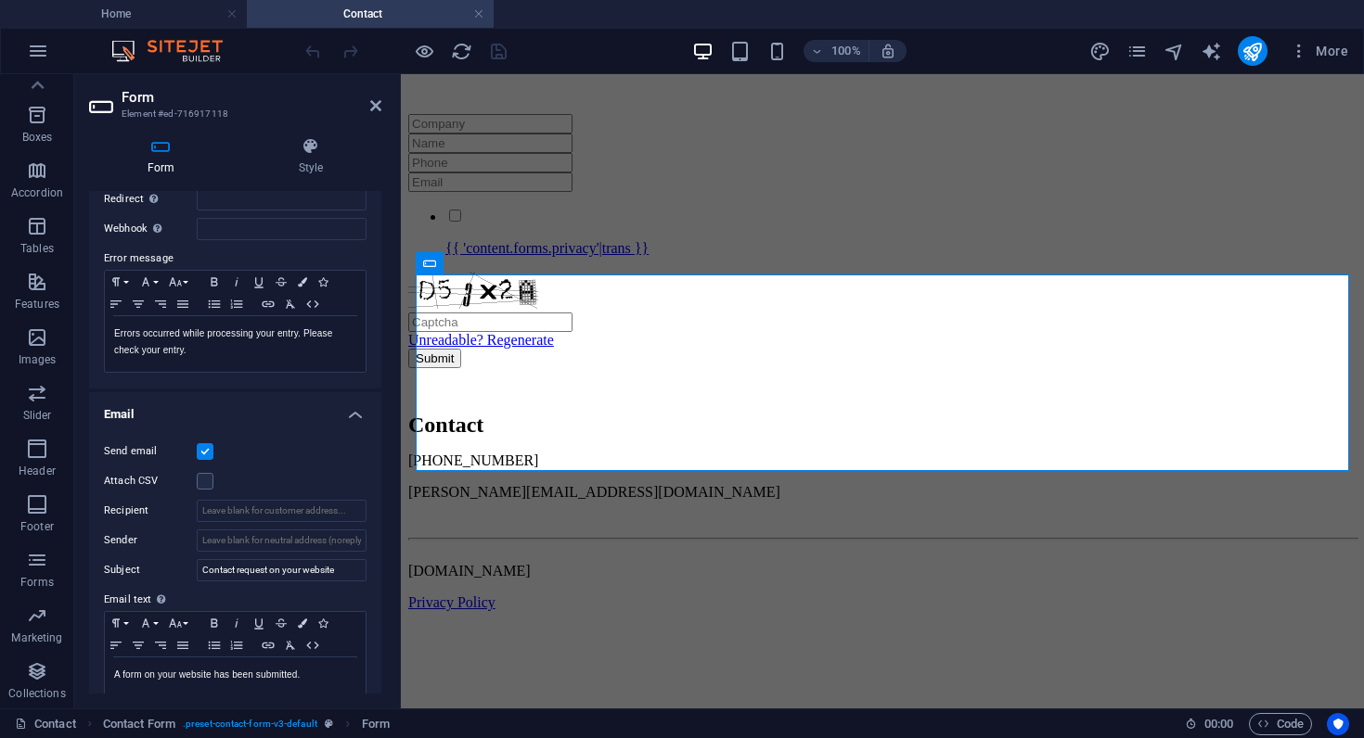
scroll to position [279, 0]
